Goal: Information Seeking & Learning: Check status

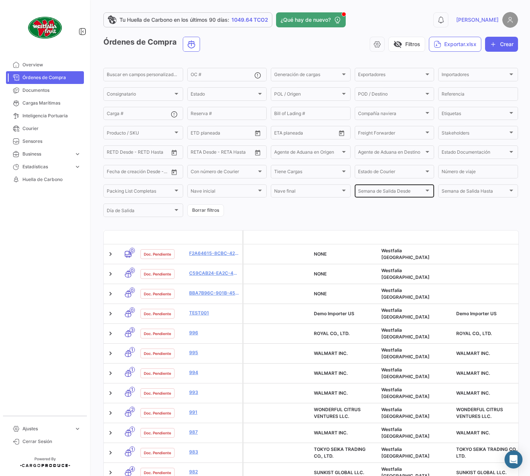
click at [355, 199] on form "Buscar en [PERSON_NAME] personalizados... OC # Generación [PERSON_NAME] Generac…" at bounding box center [310, 142] width 415 height 151
click at [163, 173] on div "–" at bounding box center [138, 172] width 62 height 5
click at [175, 173] on icon "Open calendar" at bounding box center [174, 172] width 7 height 7
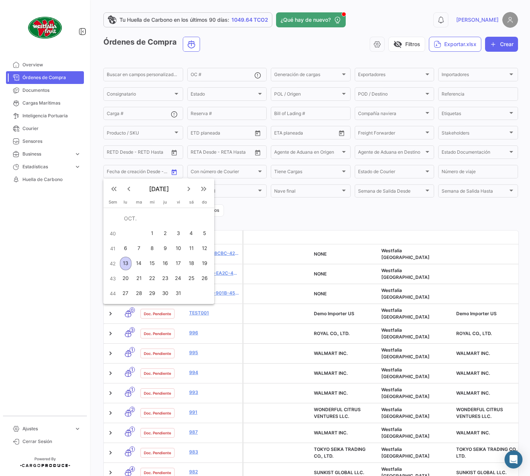
click at [130, 190] on mat-icon "keyboard_arrow_left" at bounding box center [128, 188] width 9 height 9
click at [154, 277] on div "24" at bounding box center [152, 277] width 12 height 13
type input "[DATE]"
click at [188, 188] on mat-icon "keyboard_arrow_right" at bounding box center [188, 188] width 9 height 9
click at [176, 295] on div "31" at bounding box center [178, 292] width 12 height 13
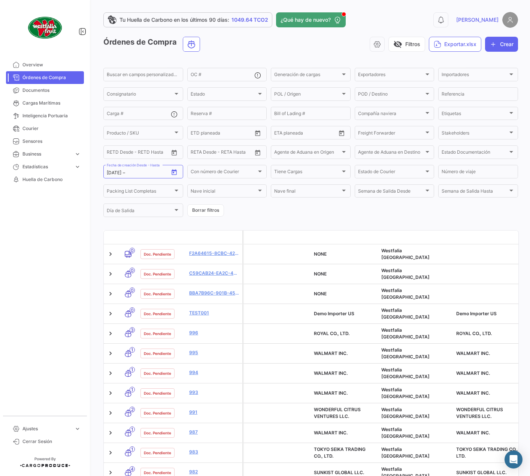
type input "[DATE]"
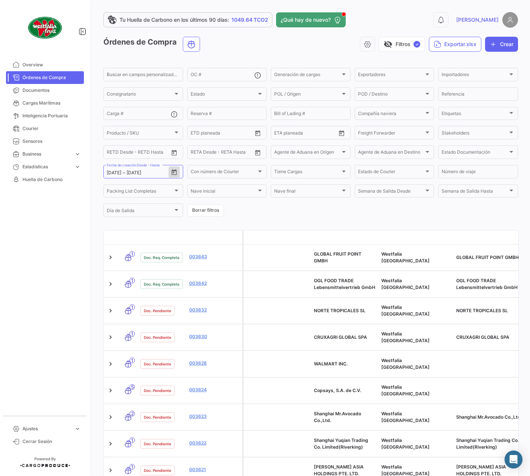
click at [182, 237] on datatable-header-cell at bounding box center [161, 237] width 49 height 6
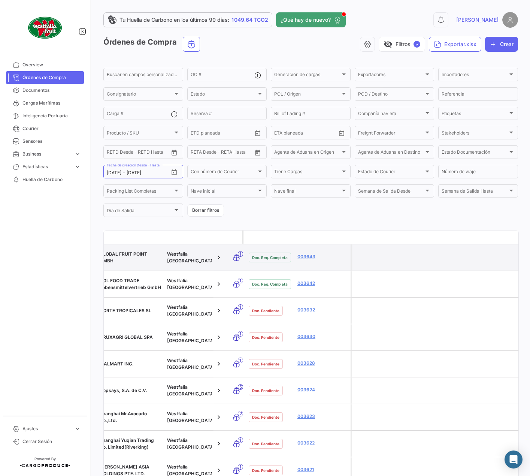
drag, startPoint x: 338, startPoint y: 258, endPoint x: 345, endPoint y: 259, distance: 7.2
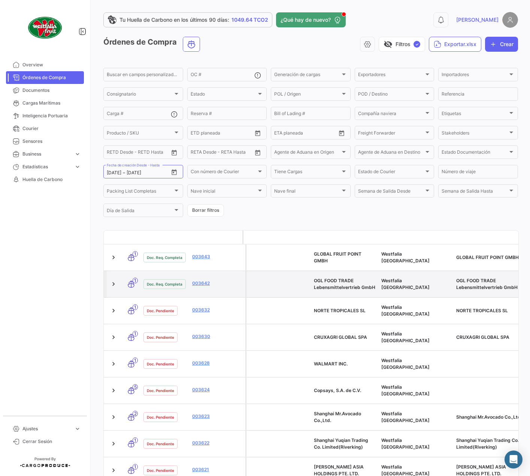
drag, startPoint x: 394, startPoint y: 267, endPoint x: 300, endPoint y: 269, distance: 93.3
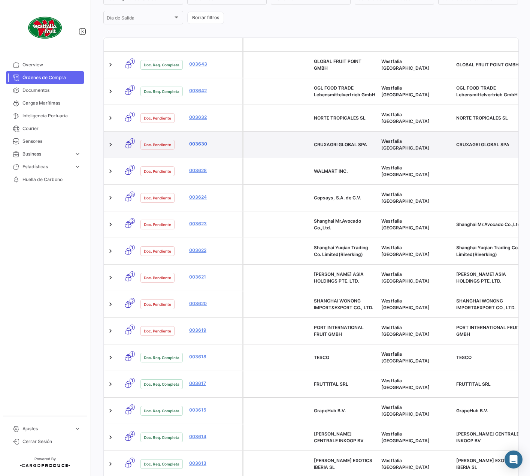
scroll to position [204, 0]
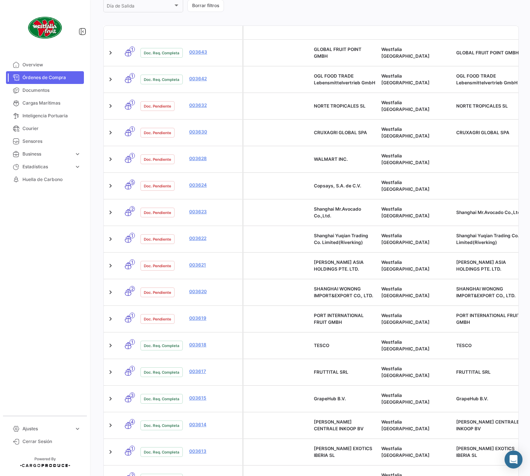
click at [501, 442] on span "100" at bounding box center [504, 446] width 21 height 16
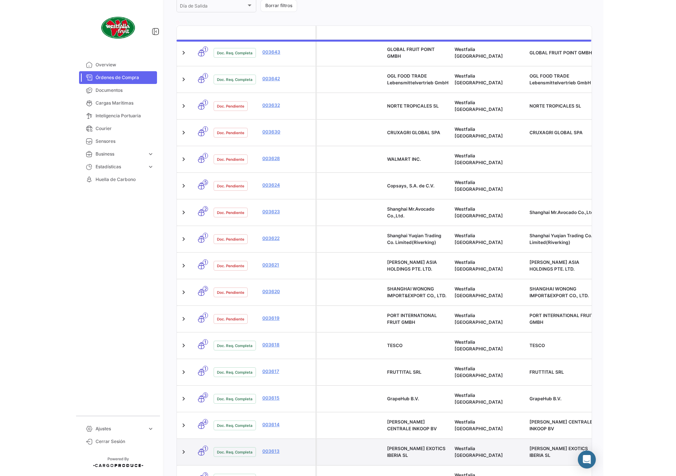
scroll to position [0, 0]
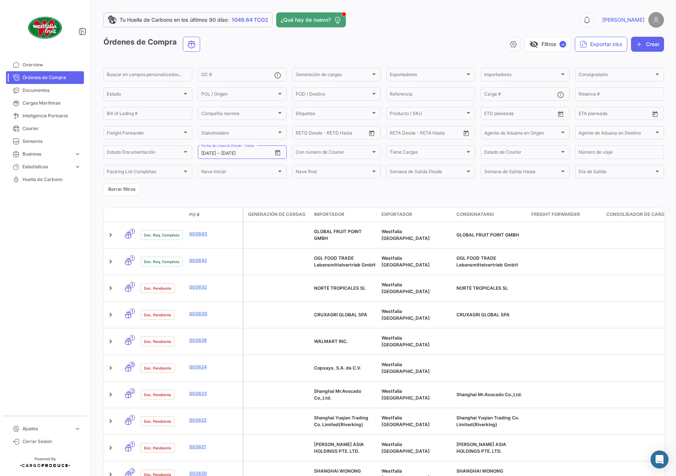
click at [191, 216] on span "PO #" at bounding box center [194, 214] width 10 height 7
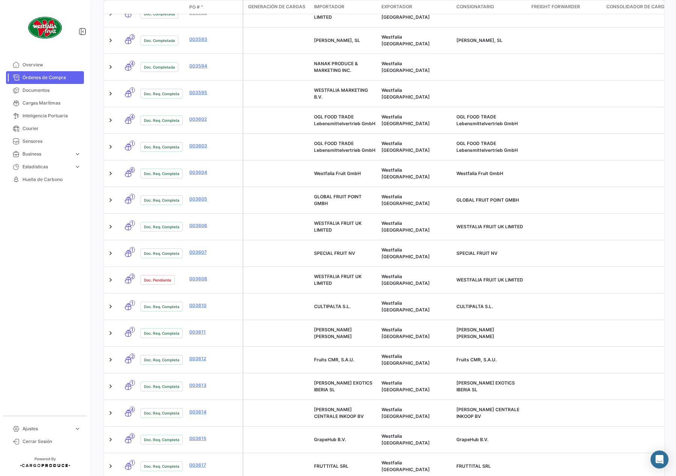
scroll to position [506, 0]
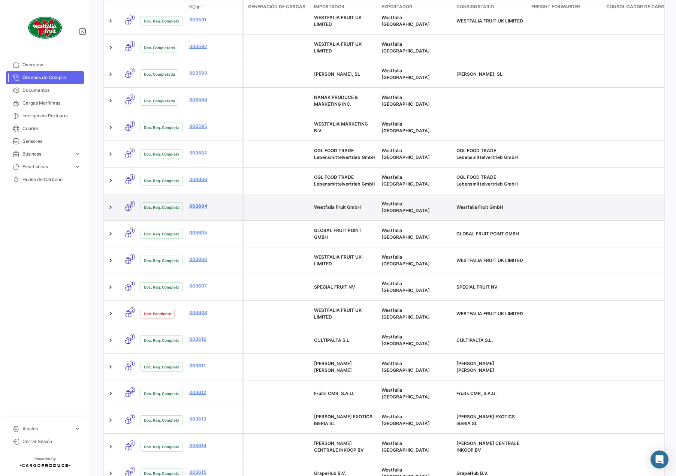
drag, startPoint x: 200, startPoint y: 79, endPoint x: 200, endPoint y: 84, distance: 4.5
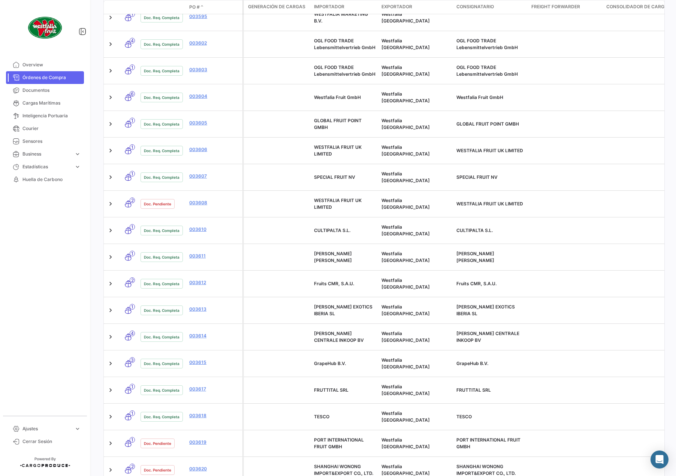
scroll to position [619, 0]
